Goal: Information Seeking & Learning: Check status

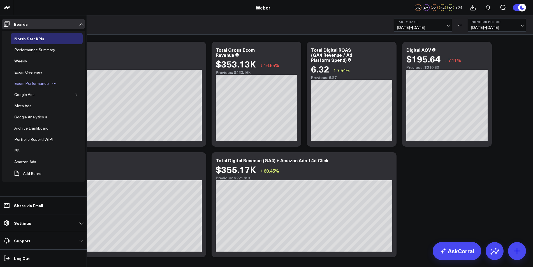
click at [28, 80] on div "Ecom Performance" at bounding box center [31, 83] width 37 height 7
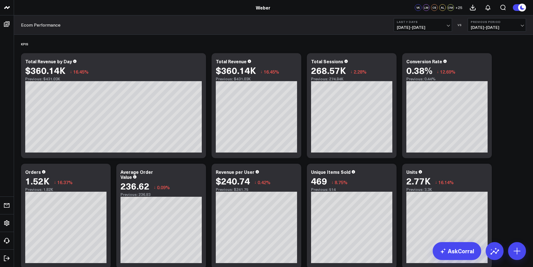
click at [518, 29] on span "[DATE] - [DATE]" at bounding box center [497, 27] width 52 height 4
click at [476, 57] on link "YoY" at bounding box center [497, 59] width 58 height 11
click at [446, 24] on button "Last 7 Days [DATE] - [DATE]" at bounding box center [423, 24] width 58 height 13
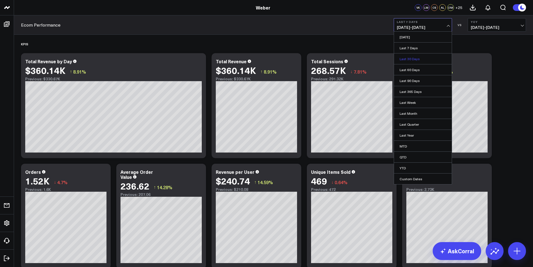
click at [408, 57] on link "Last 30 Days" at bounding box center [423, 59] width 58 height 11
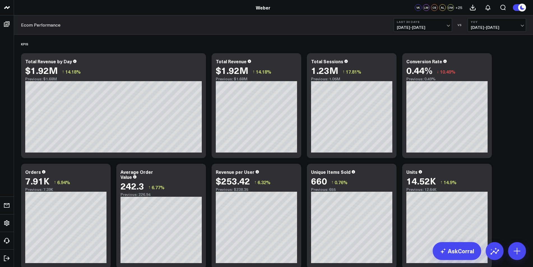
click at [445, 24] on button "Last 30 Days [DATE] - [DATE]" at bounding box center [423, 24] width 58 height 13
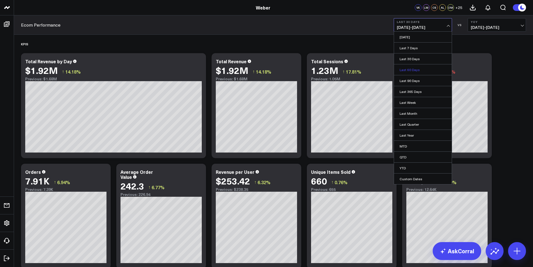
click at [412, 68] on link "Last 60 Days" at bounding box center [423, 69] width 58 height 11
